Goal: Information Seeking & Learning: Learn about a topic

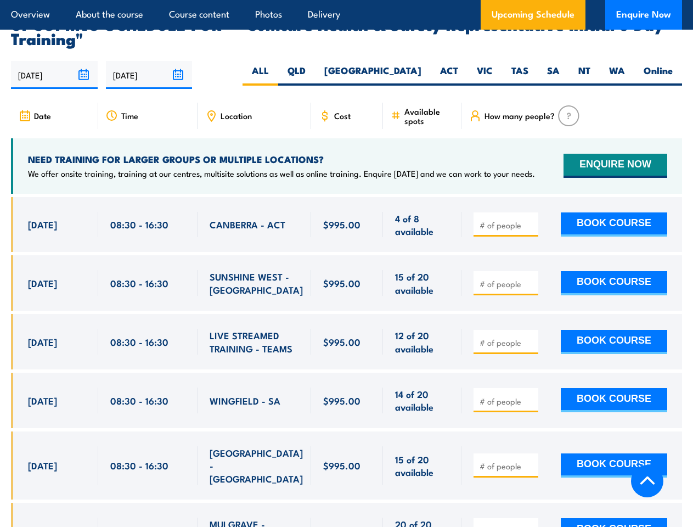
click at [346, 0] on article "Overview About the course Course content Photos Delivery Upcoming Schedule Enqu…" at bounding box center [347, 15] width 672 height 30
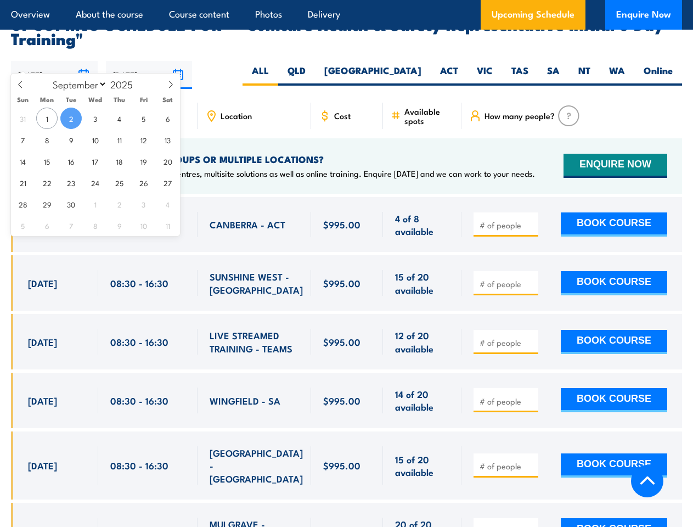
click at [54, 61] on input "[DATE]" at bounding box center [54, 75] width 87 height 28
click at [149, 61] on input "[DATE]" at bounding box center [149, 75] width 87 height 28
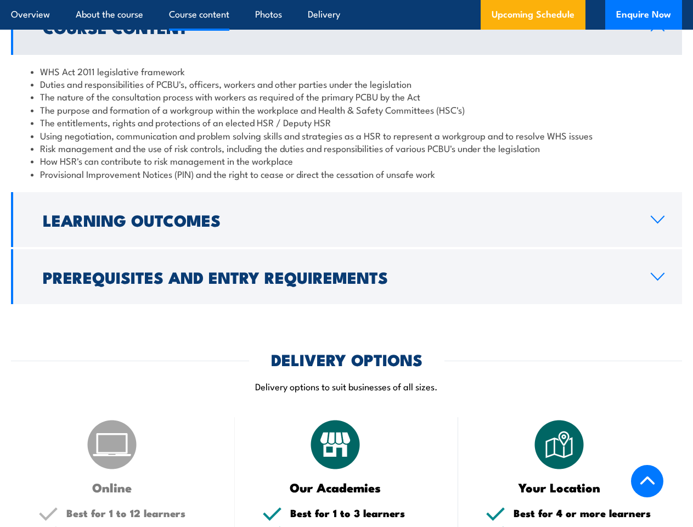
click at [346, 0] on article "Overview About the course Course content Photos Delivery Upcoming Schedule Enqu…" at bounding box center [347, 15] width 672 height 30
click at [346, 220] on h2 "Learning Outcomes" at bounding box center [338, 219] width 591 height 14
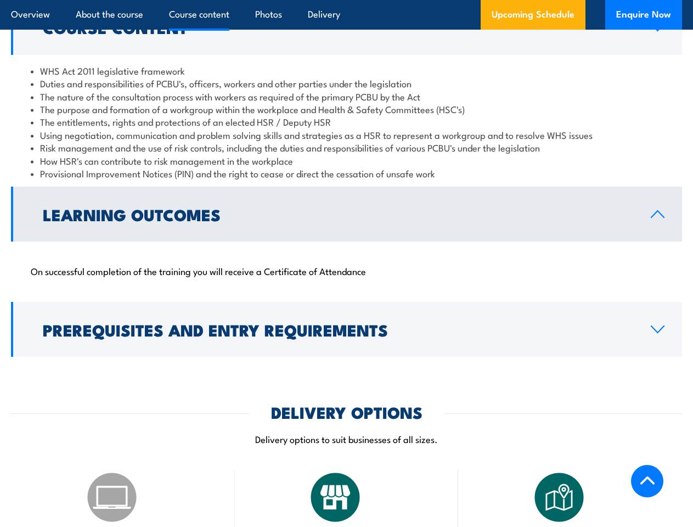
click at [346, 405] on h2 "DELIVERY OPTIONS" at bounding box center [347, 412] width 152 height 14
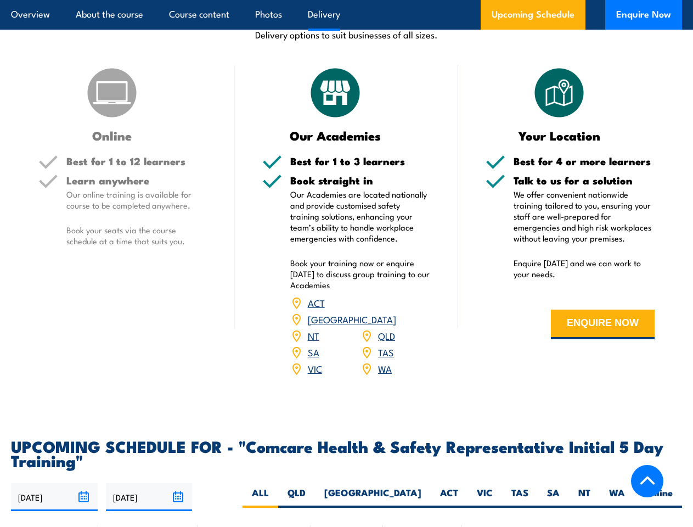
click at [346, 0] on article "Overview About the course Course content Photos Delivery Upcoming Schedule Enqu…" at bounding box center [347, 15] width 672 height 30
click at [54, 483] on input "[DATE]" at bounding box center [54, 497] width 87 height 28
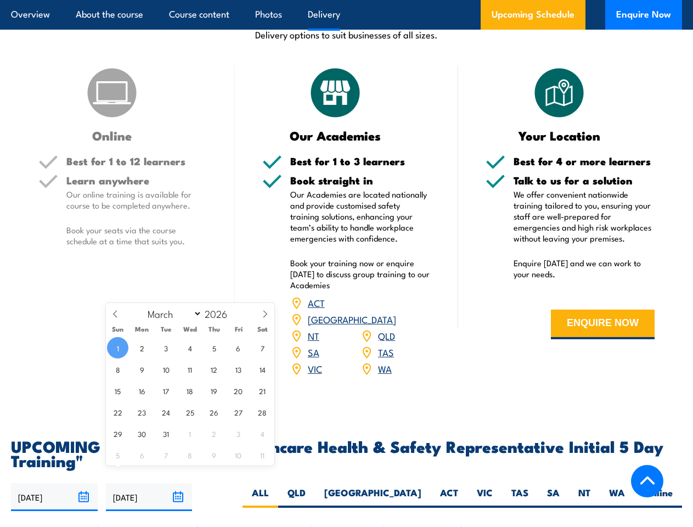
click at [149, 483] on input "[DATE]" at bounding box center [149, 497] width 87 height 28
